Goal: Check status: Check status

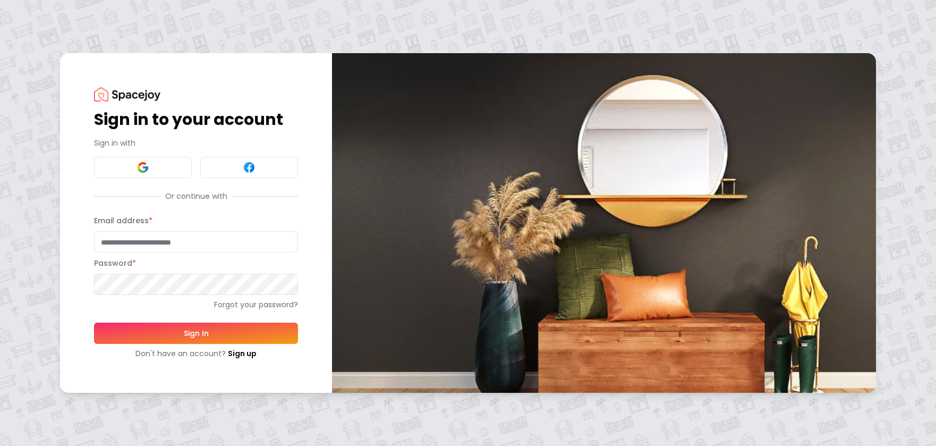
type input "**********"
click at [173, 325] on button "Sign In" at bounding box center [196, 332] width 204 height 21
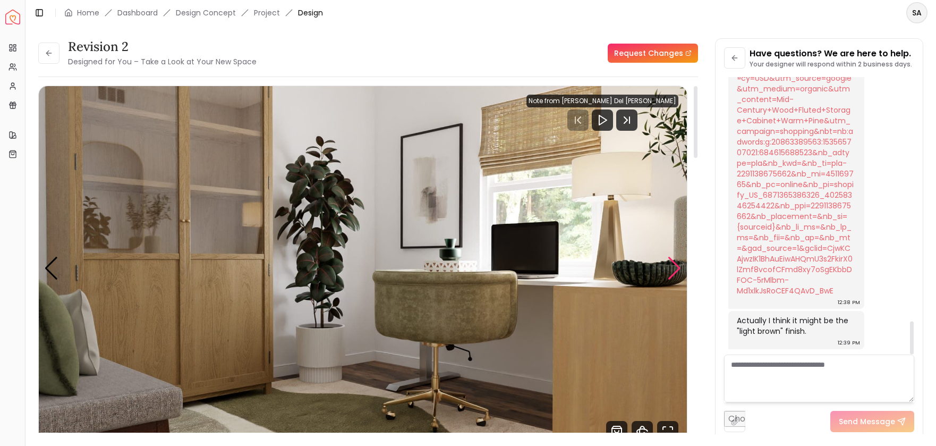
click at [677, 270] on div "Next slide" at bounding box center [674, 268] width 14 height 23
